Goal: Information Seeking & Learning: Find specific fact

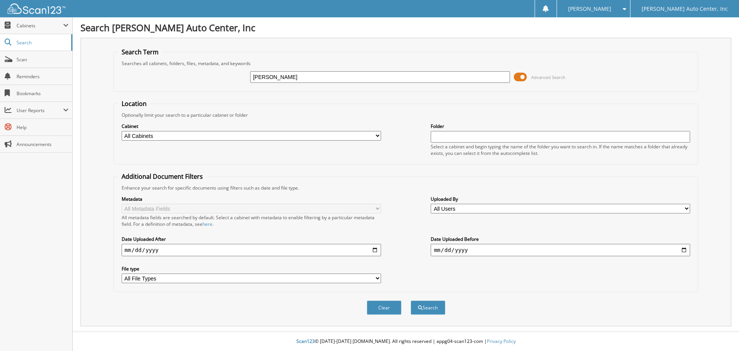
type input "[PERSON_NAME]"
click at [411, 300] on button "Search" at bounding box center [428, 307] width 35 height 14
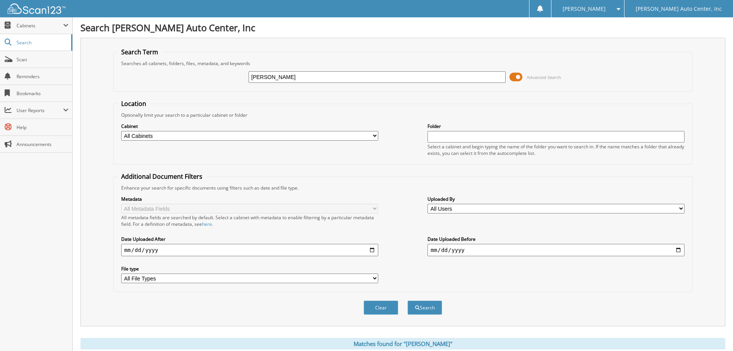
drag, startPoint x: 307, startPoint y: 77, endPoint x: 213, endPoint y: 83, distance: 94.9
click at [213, 83] on div "[PERSON_NAME] Advanced Search" at bounding box center [402, 77] width 571 height 21
paste input "[US_VEHICLE_IDENTIFICATION_NUMBER]"
type input "[US_VEHICLE_IDENTIFICATION_NUMBER]"
click at [407, 300] on button "Search" at bounding box center [424, 307] width 35 height 14
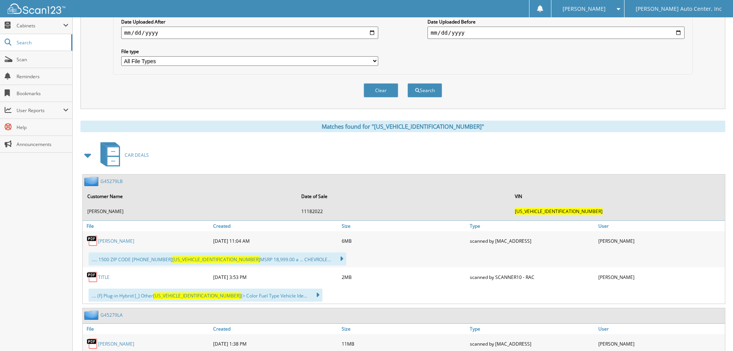
scroll to position [231, 0]
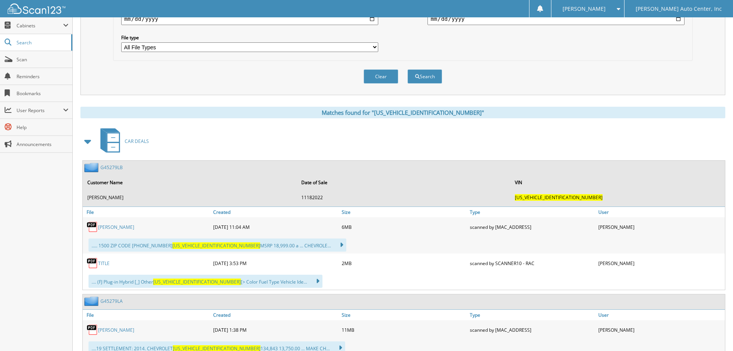
click at [112, 169] on link "G45279LB" at bounding box center [111, 167] width 22 height 7
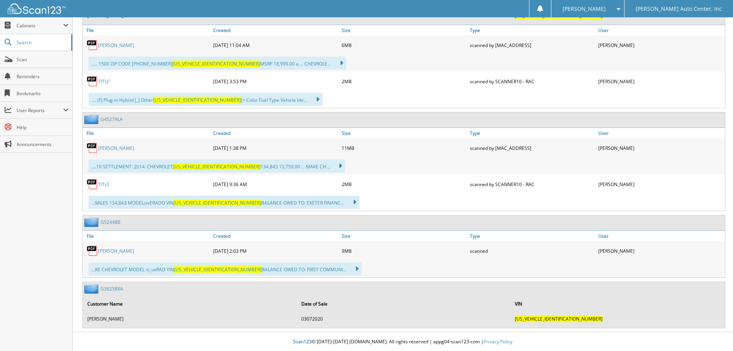
scroll to position [413, 0]
click at [106, 222] on link "G52448B" at bounding box center [110, 221] width 20 height 7
